Goal: Check status

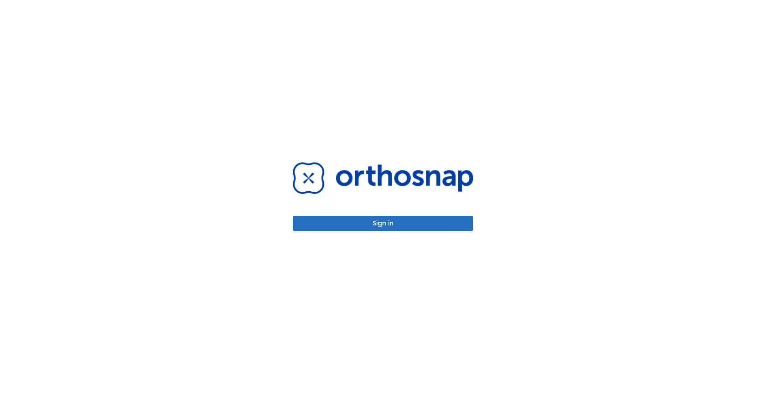
click at [391, 222] on button "Sign in" at bounding box center [383, 223] width 180 height 15
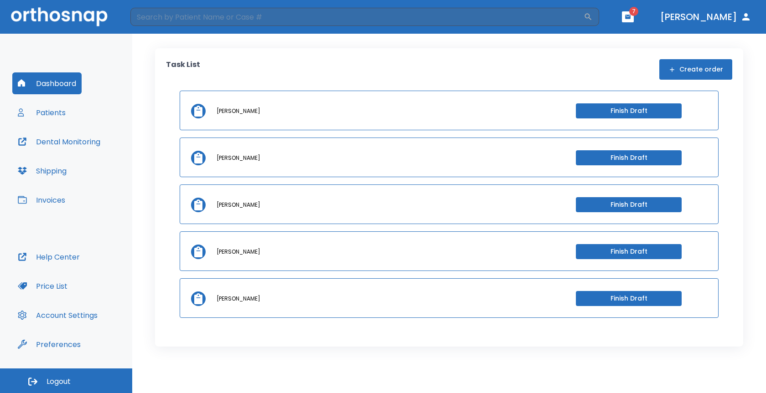
click at [319, 47] on div "Task List Create order [PERSON_NAME] Finish Draft [PERSON_NAME] Finish Draft [P…" at bounding box center [449, 214] width 634 height 360
click at [629, 14] on span "7" at bounding box center [633, 11] width 9 height 9
click at [625, 16] on icon "button" at bounding box center [627, 17] width 5 height 4
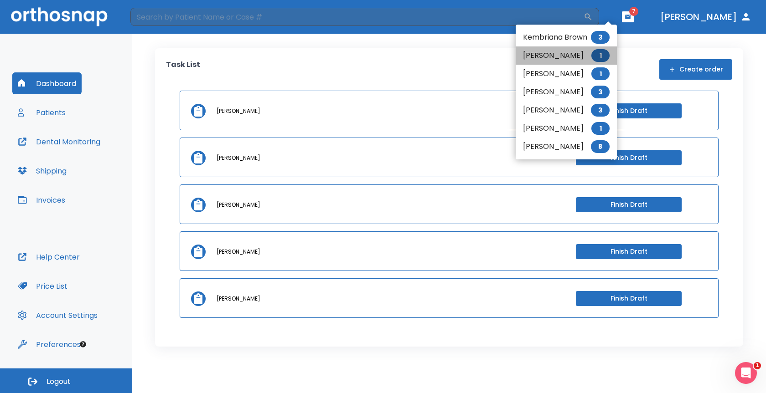
click at [549, 52] on li "[PERSON_NAME] 1" at bounding box center [565, 55] width 101 height 18
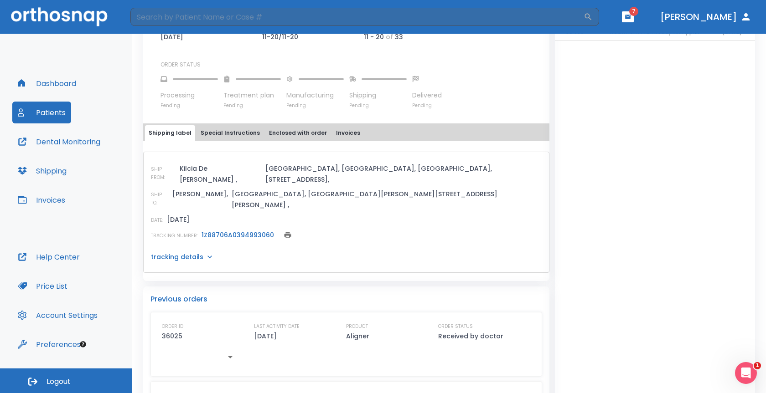
scroll to position [247, 0]
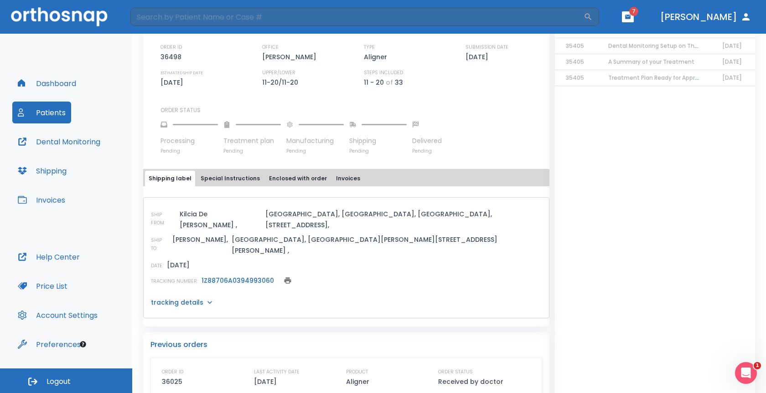
click at [181, 298] on p "tracking details" at bounding box center [177, 302] width 52 height 9
click at [238, 276] on link "1Z88706A0394993060" at bounding box center [237, 280] width 72 height 9
